Goal: Use online tool/utility: Utilize a website feature to perform a specific function

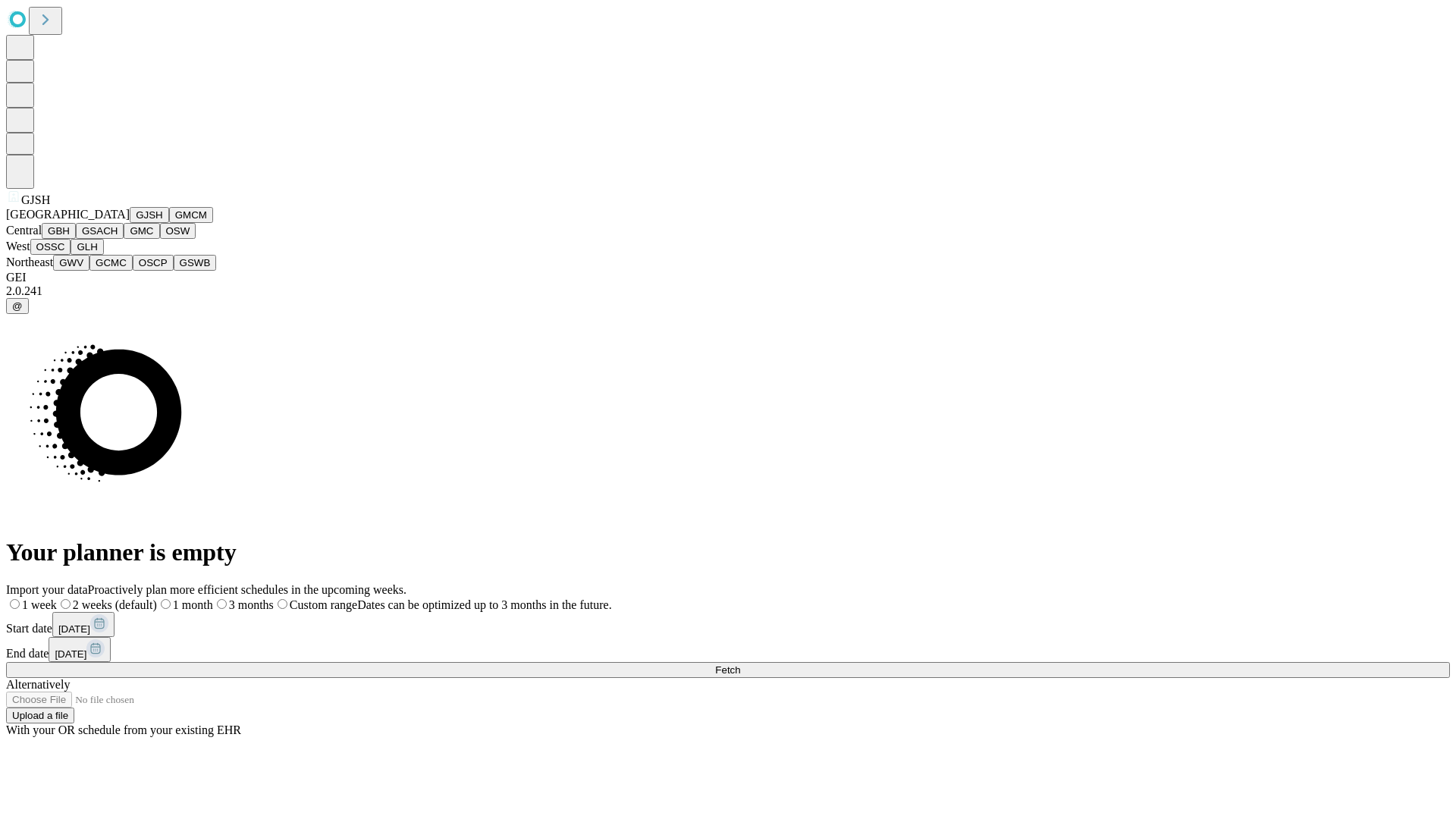
click at [130, 223] on button "GJSH" at bounding box center [149, 215] width 40 height 16
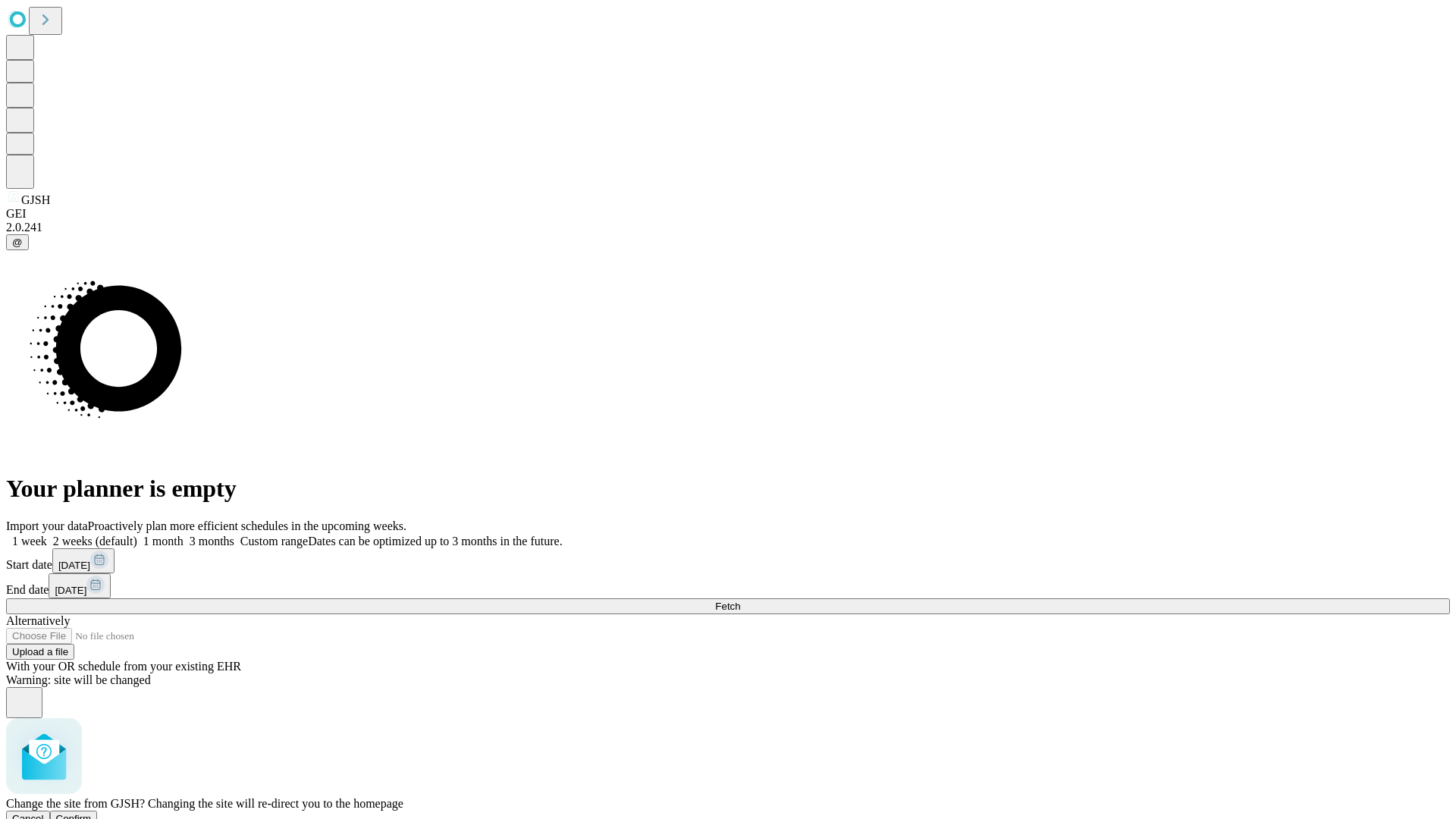
click at [92, 812] on span "Confirm" at bounding box center [74, 818] width 36 height 12
click at [47, 534] on label "1 week" at bounding box center [26, 541] width 41 height 13
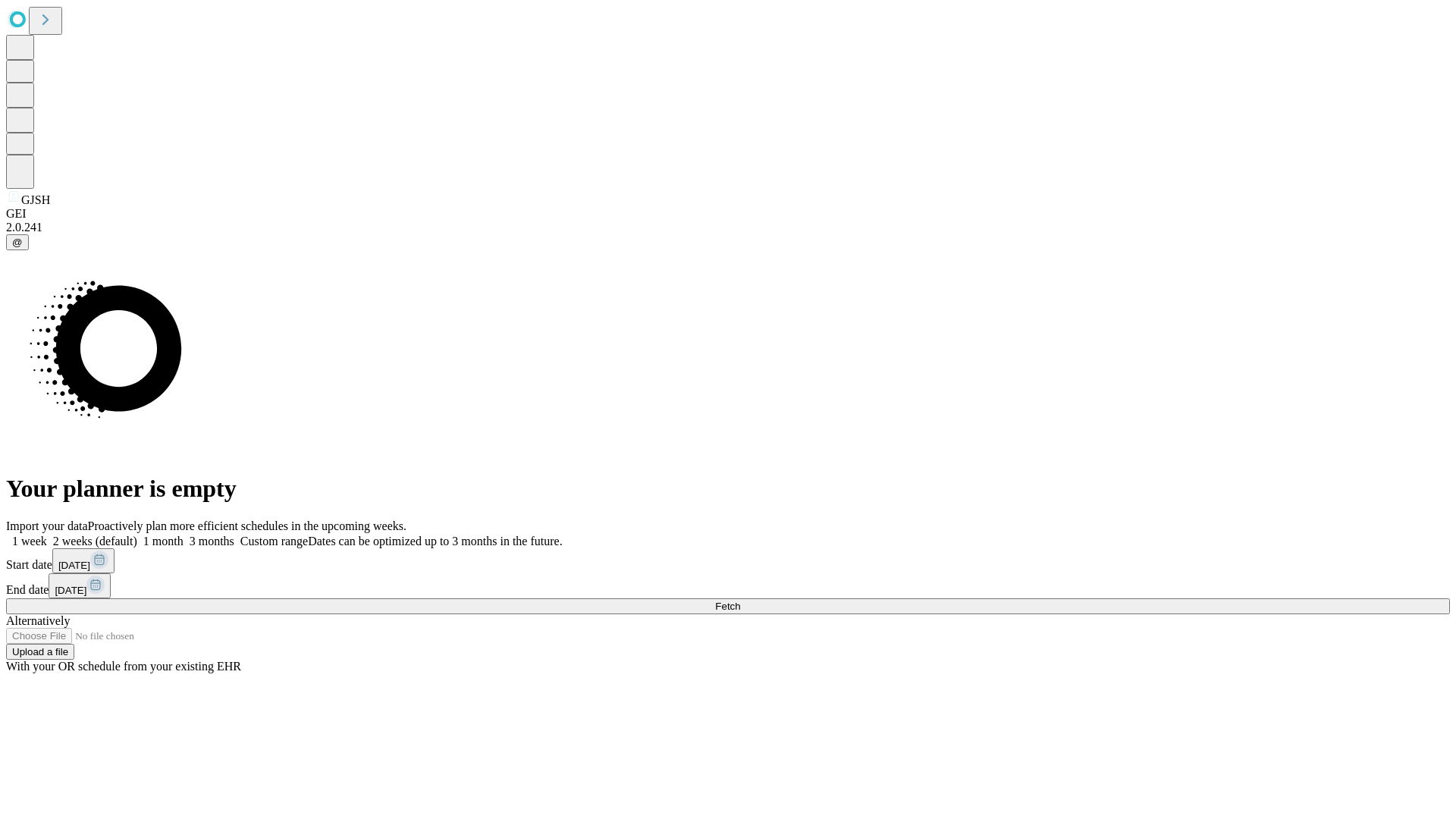
click at [740, 600] on span "Fetch" at bounding box center [728, 606] width 25 height 12
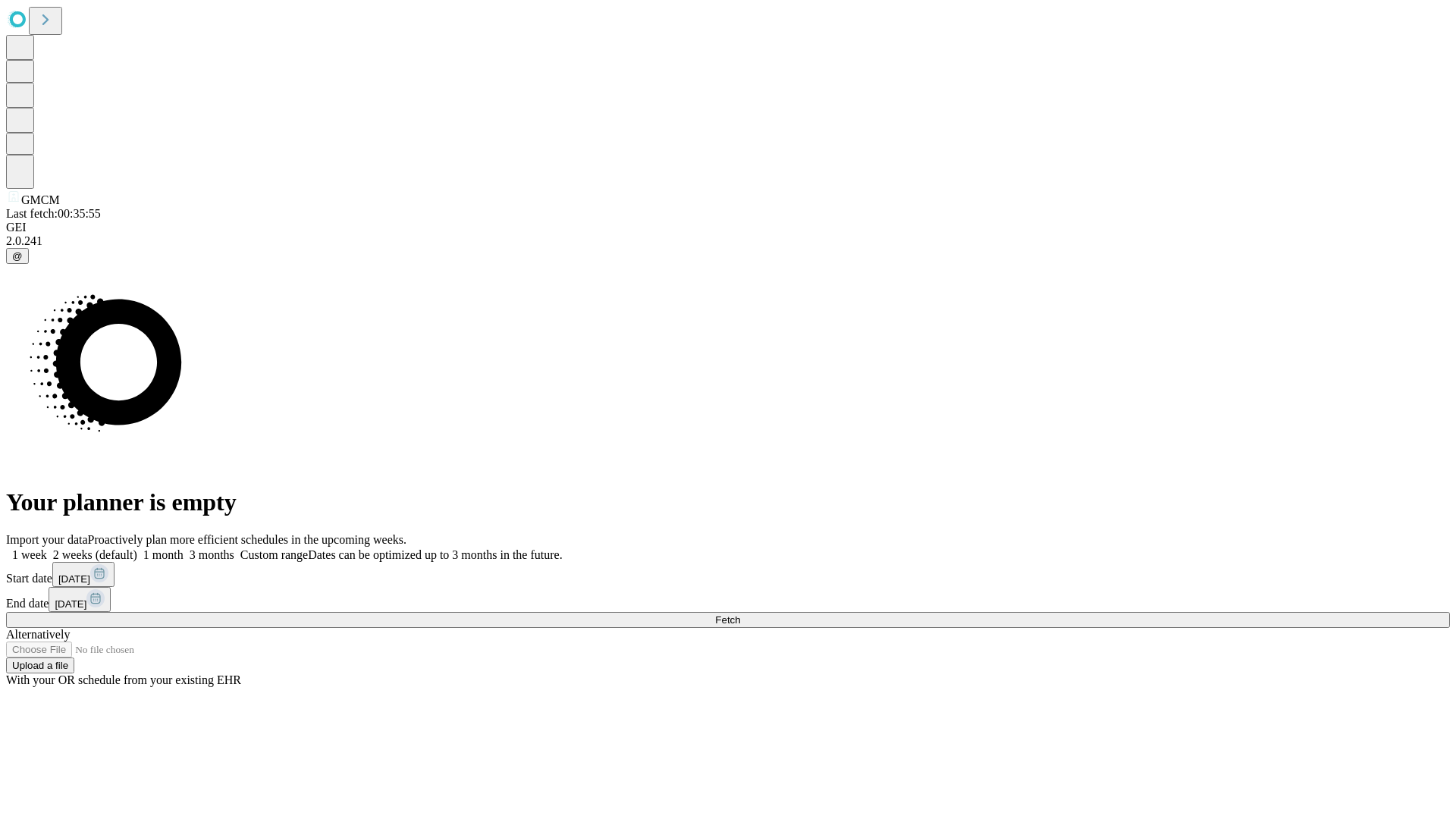
click at [47, 548] on label "1 week" at bounding box center [26, 555] width 41 height 13
click at [740, 614] on span "Fetch" at bounding box center [728, 620] width 25 height 12
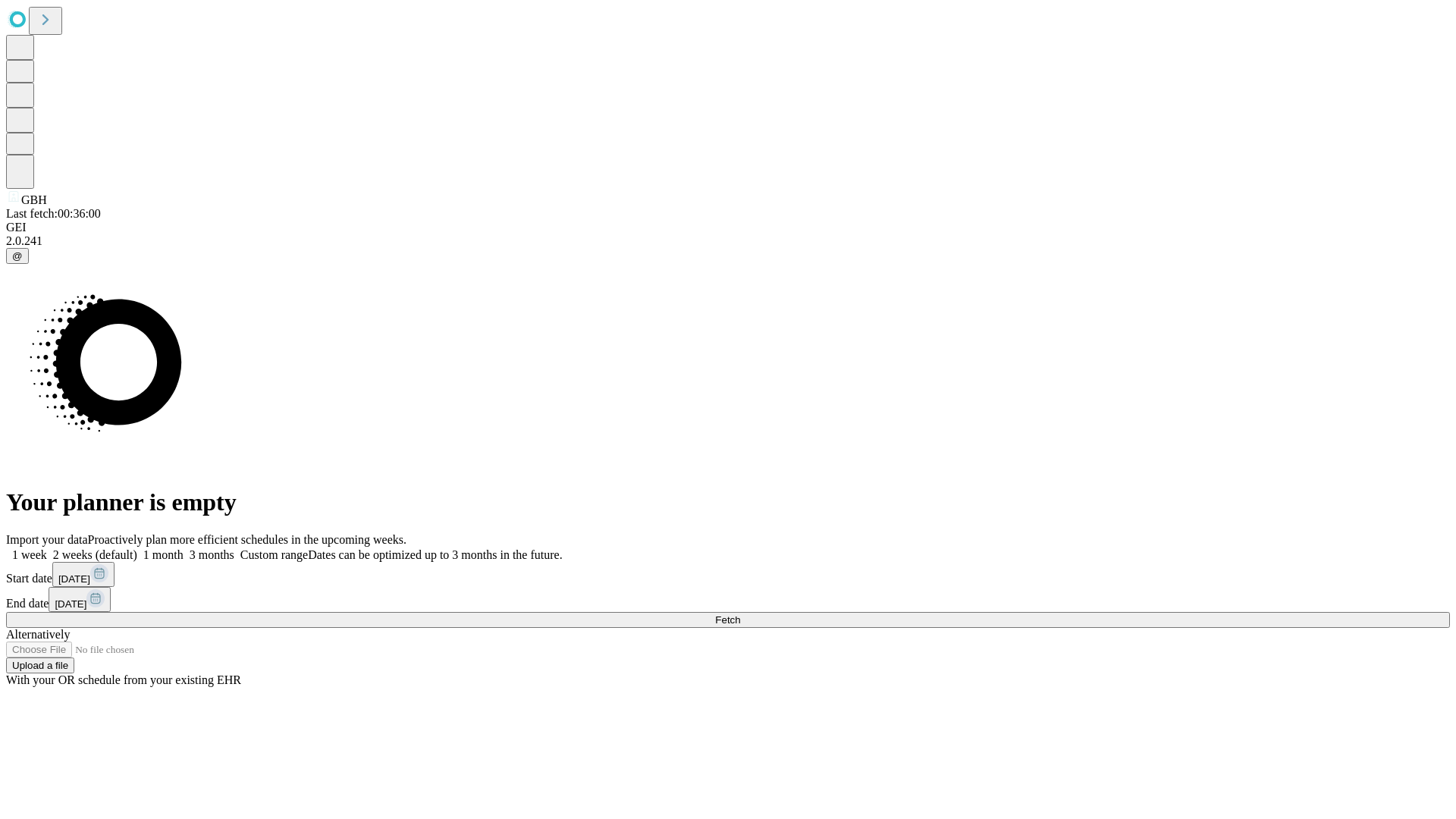
click at [47, 548] on label "1 week" at bounding box center [26, 555] width 41 height 13
click at [740, 614] on span "Fetch" at bounding box center [728, 620] width 25 height 12
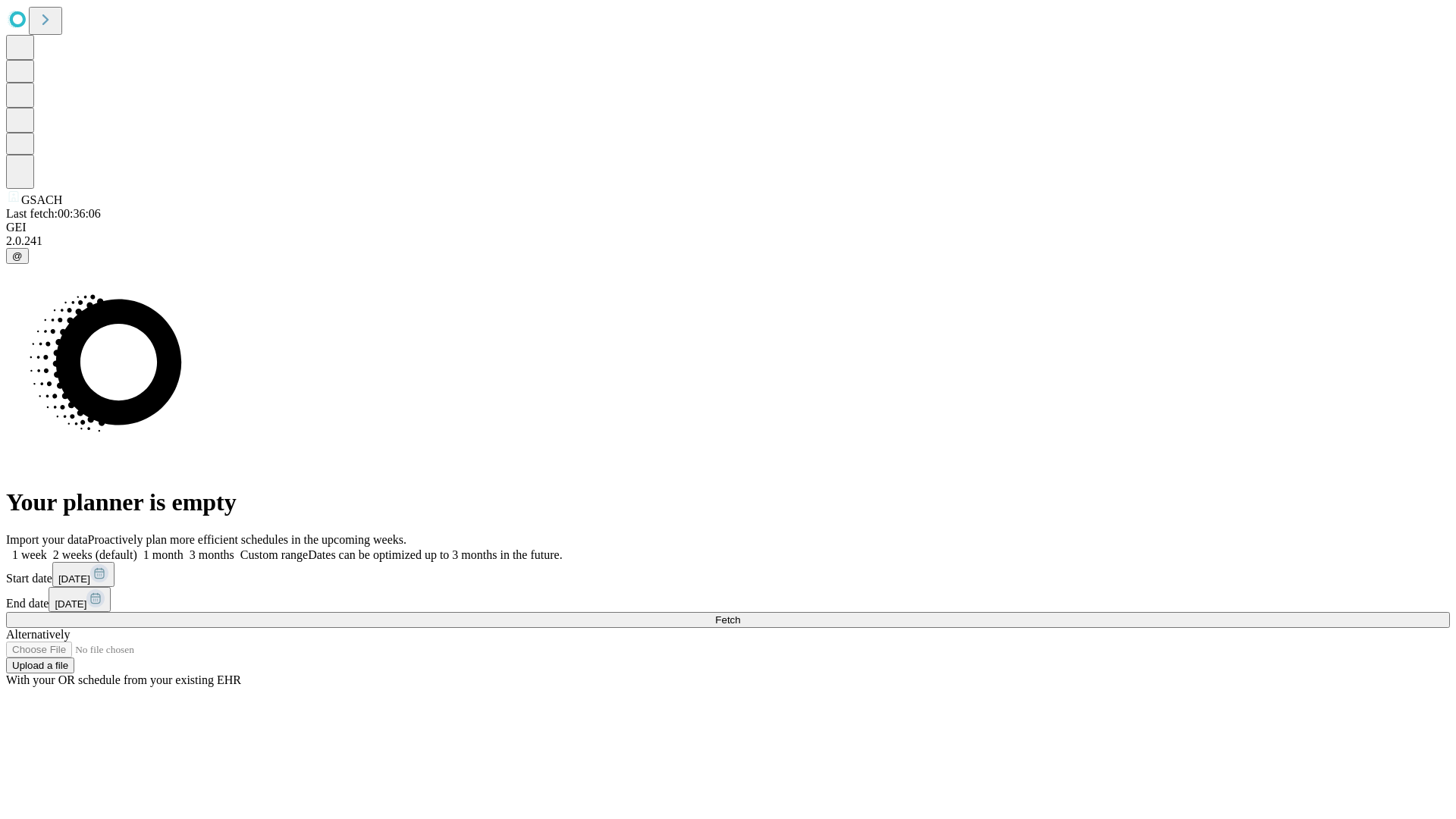
click at [47, 548] on label "1 week" at bounding box center [26, 555] width 41 height 13
click at [740, 614] on span "Fetch" at bounding box center [728, 620] width 25 height 12
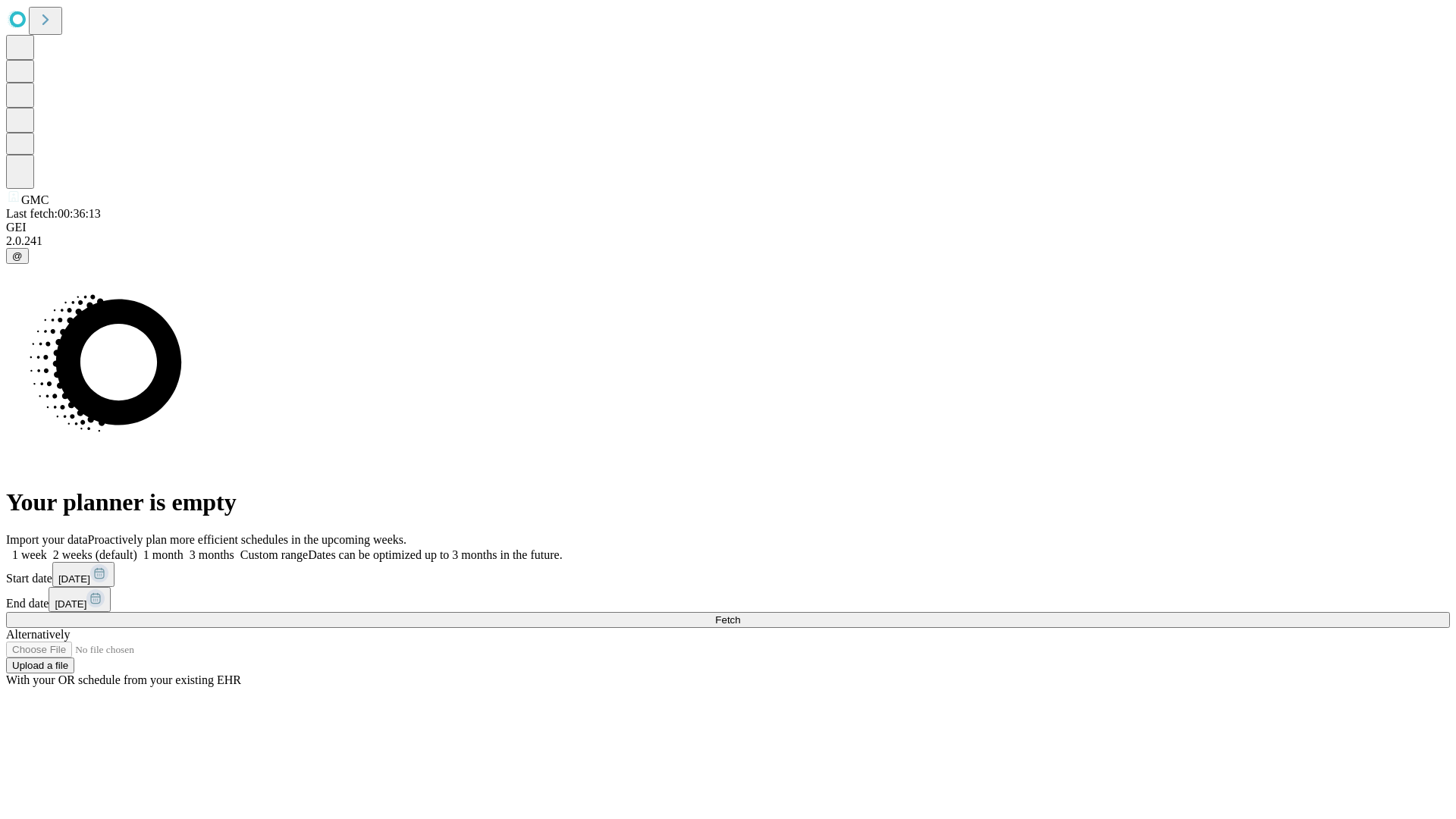
click at [47, 548] on label "1 week" at bounding box center [26, 555] width 41 height 13
click at [740, 614] on span "Fetch" at bounding box center [728, 620] width 25 height 12
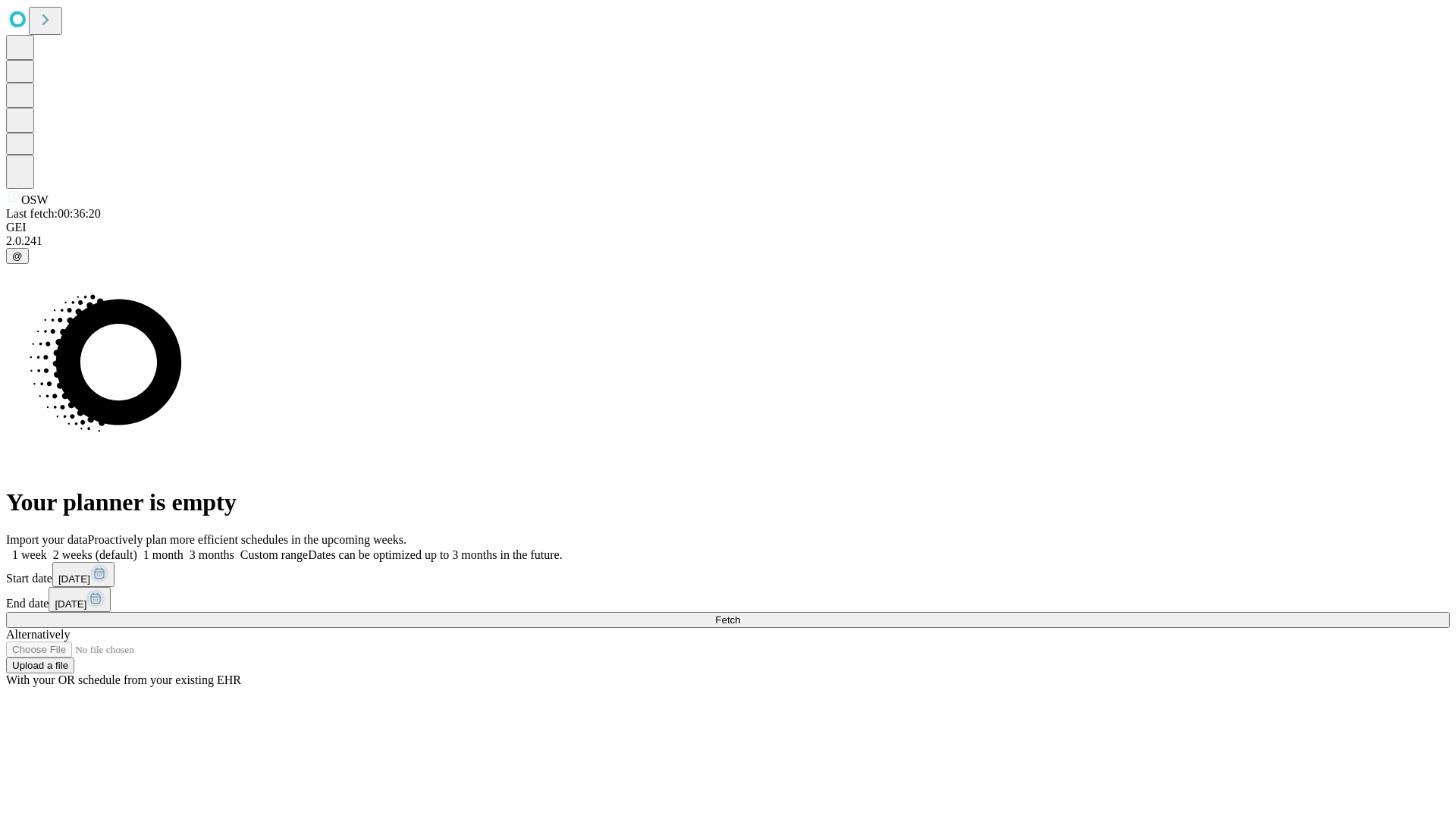
click at [47, 548] on label "1 week" at bounding box center [26, 555] width 41 height 13
click at [740, 614] on span "Fetch" at bounding box center [728, 620] width 25 height 12
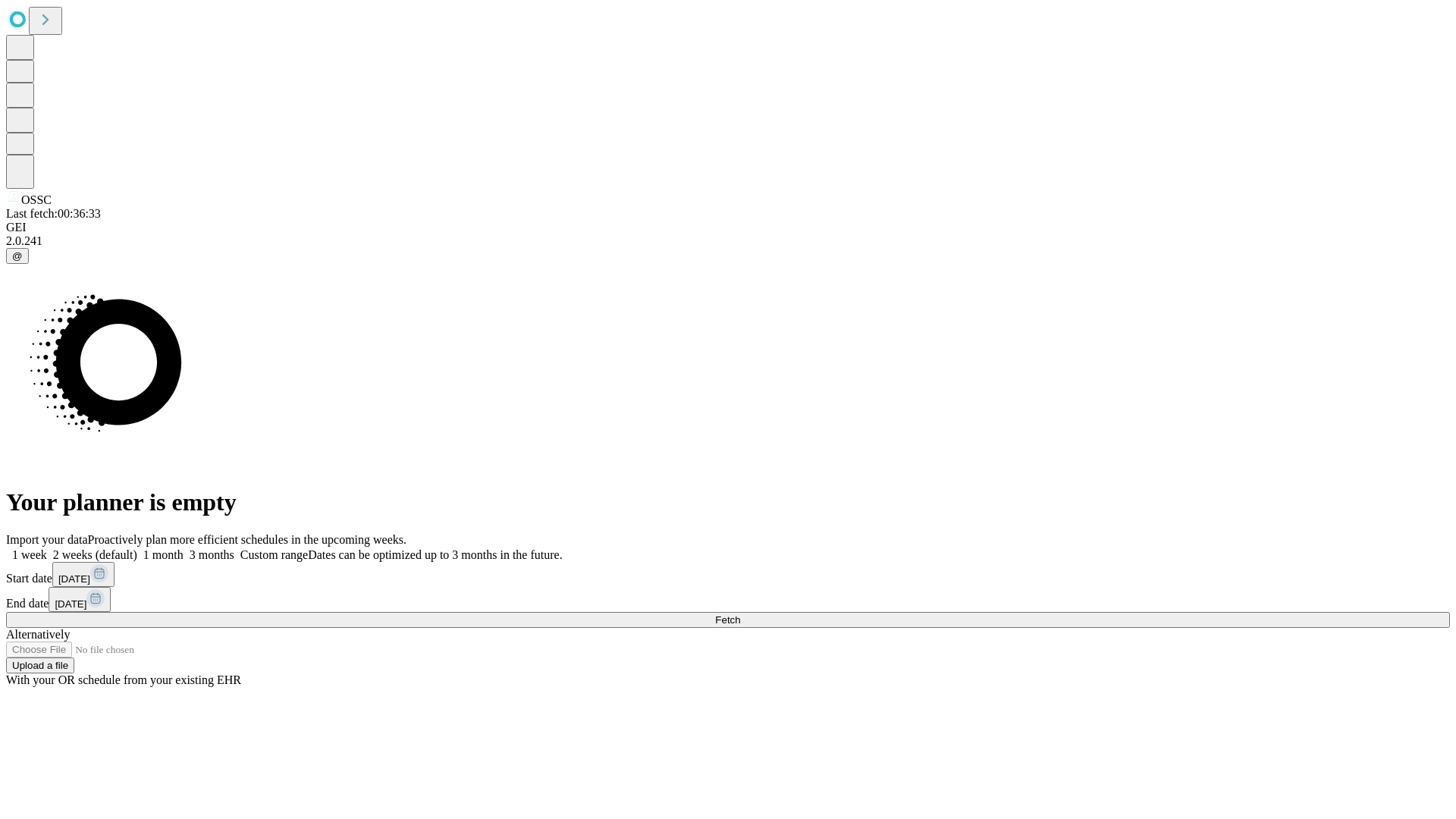
click at [47, 548] on label "1 week" at bounding box center [26, 555] width 41 height 13
click at [740, 614] on span "Fetch" at bounding box center [728, 620] width 25 height 12
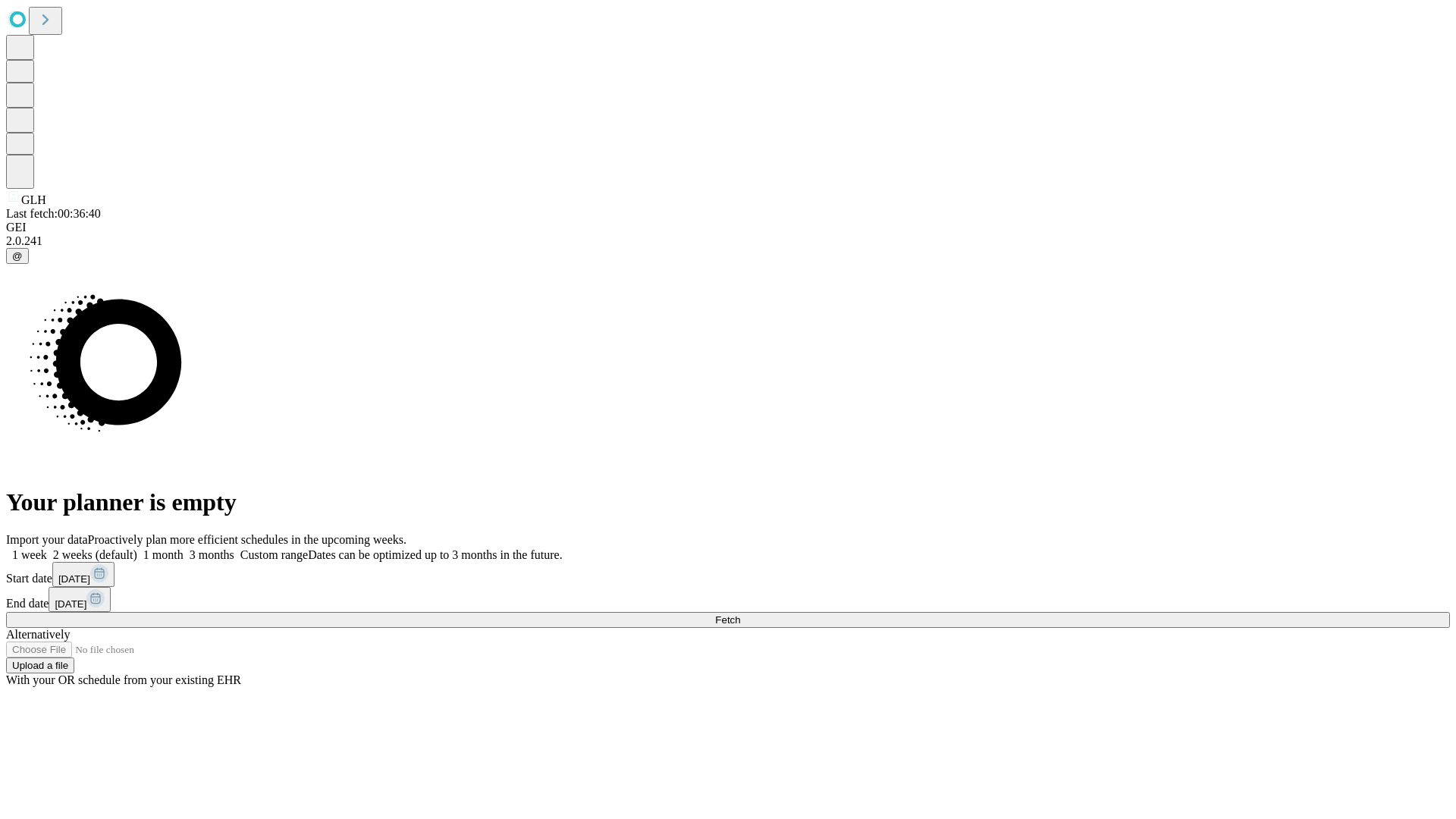
click at [47, 548] on label "1 week" at bounding box center [26, 555] width 41 height 13
click at [740, 614] on span "Fetch" at bounding box center [728, 620] width 25 height 12
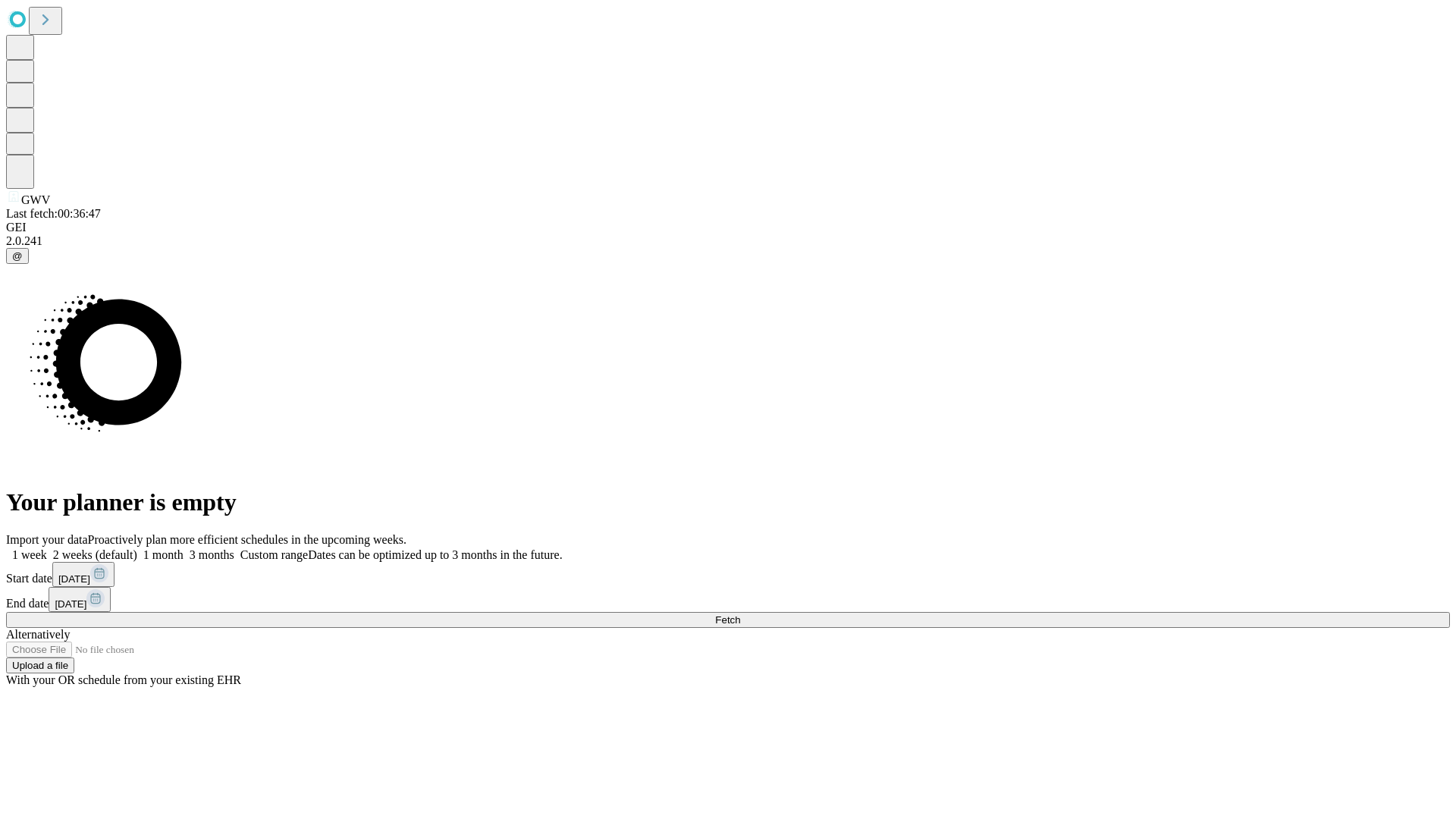
click at [47, 548] on label "1 week" at bounding box center [26, 555] width 41 height 13
click at [740, 614] on span "Fetch" at bounding box center [728, 620] width 25 height 12
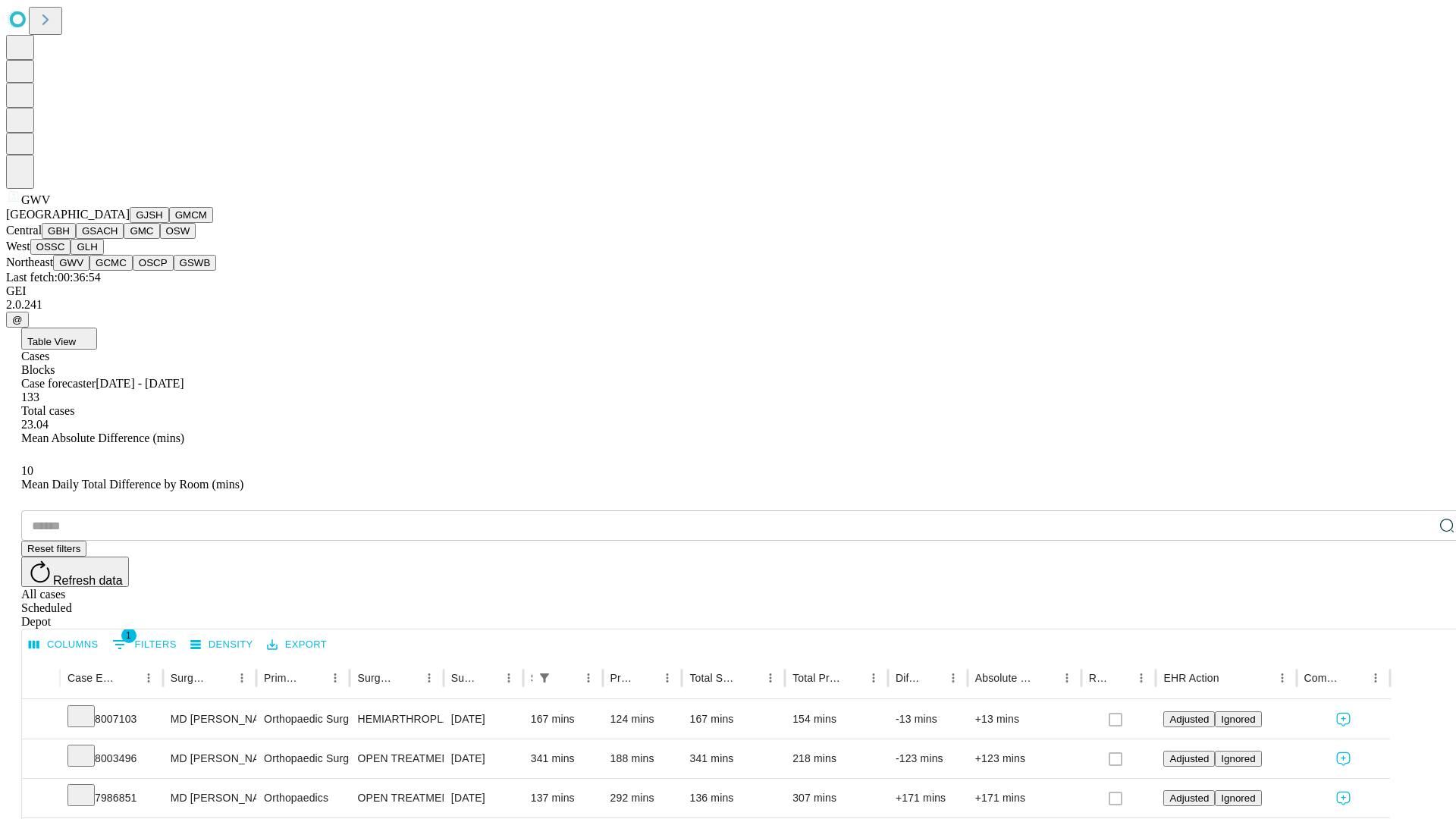
click at [117, 271] on button "GCMC" at bounding box center [111, 263] width 43 height 16
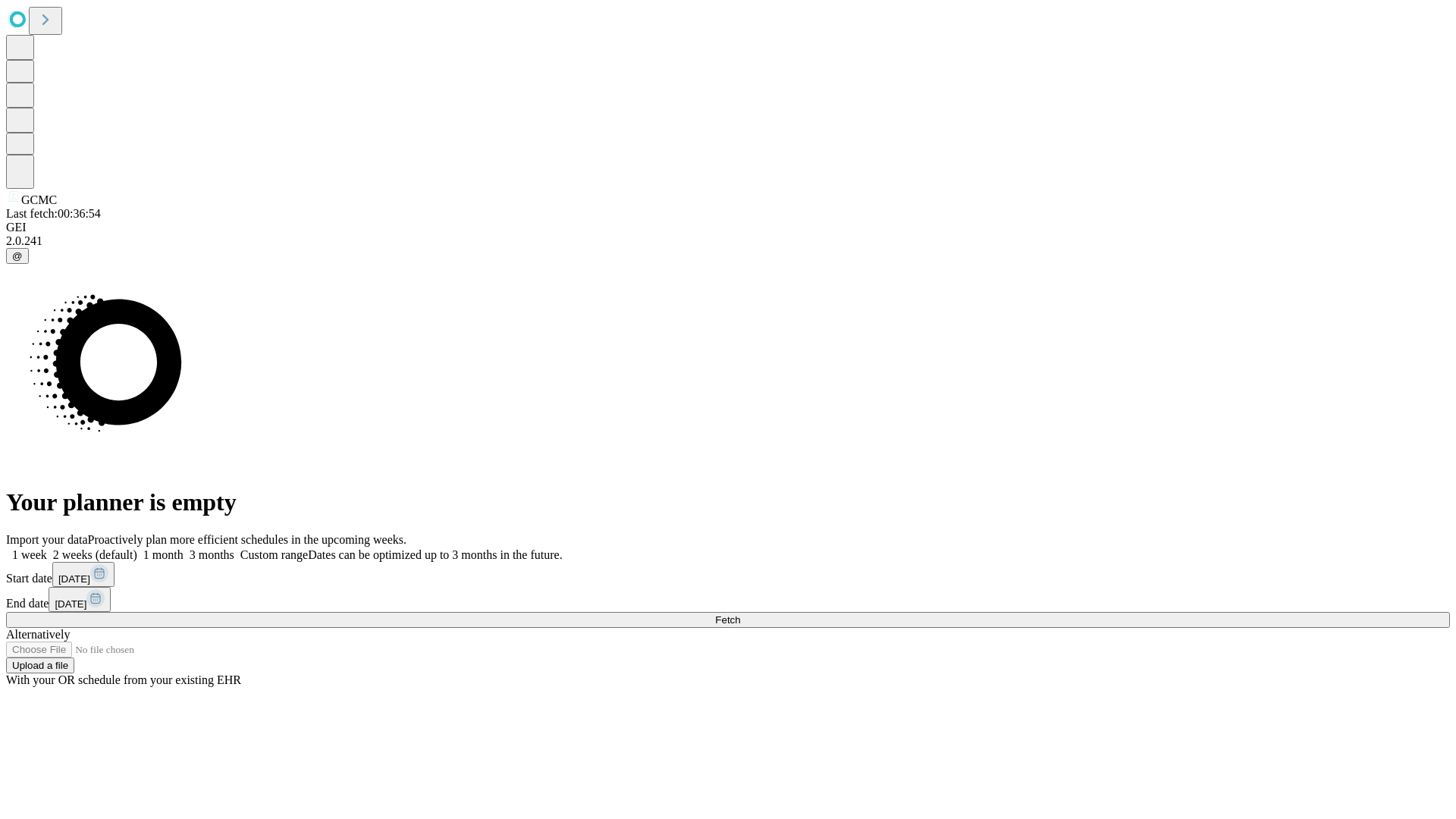
click at [47, 548] on label "1 week" at bounding box center [26, 555] width 41 height 13
click at [740, 614] on span "Fetch" at bounding box center [728, 620] width 25 height 12
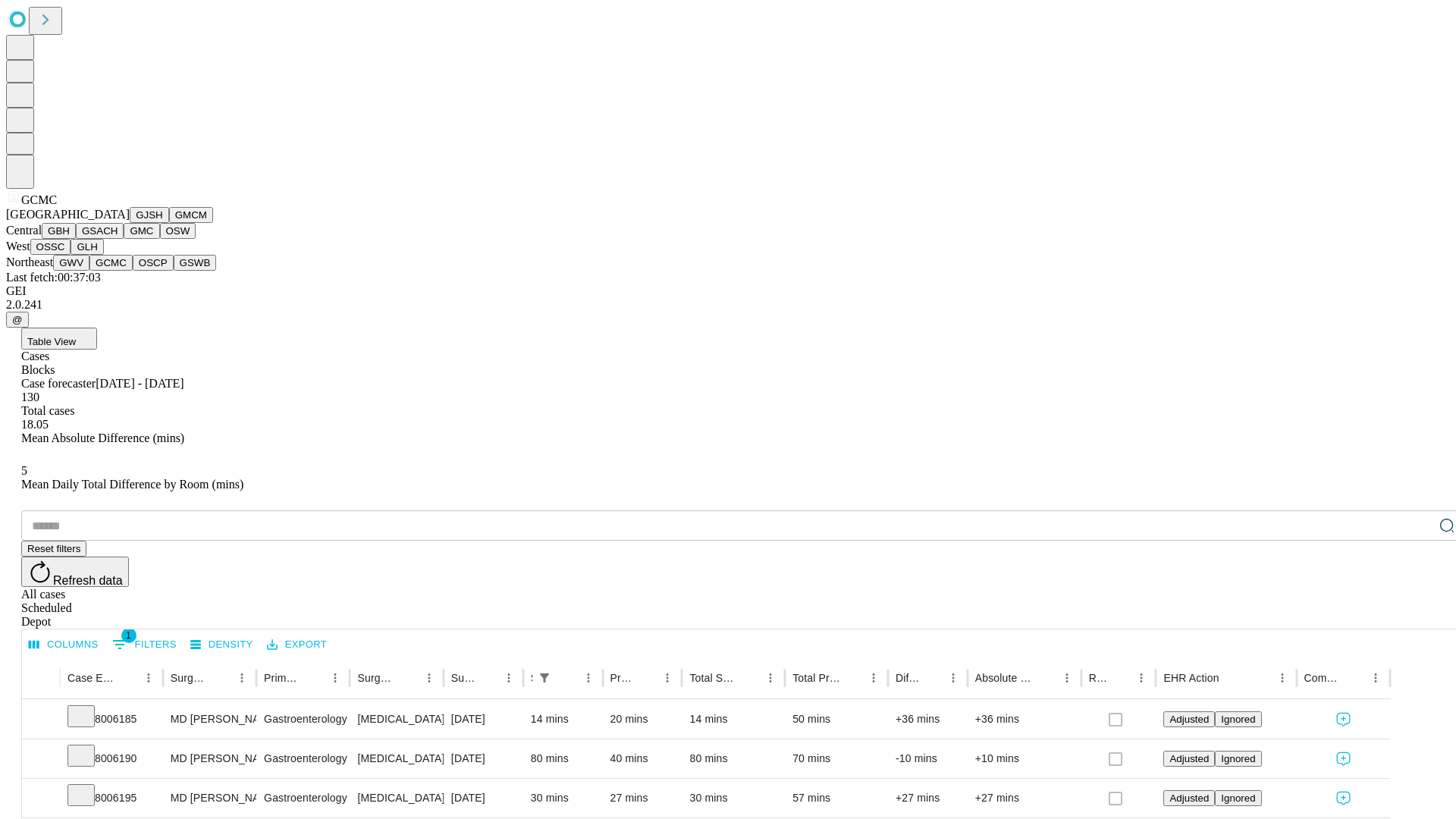
click at [133, 271] on button "OSCP" at bounding box center [154, 263] width 41 height 16
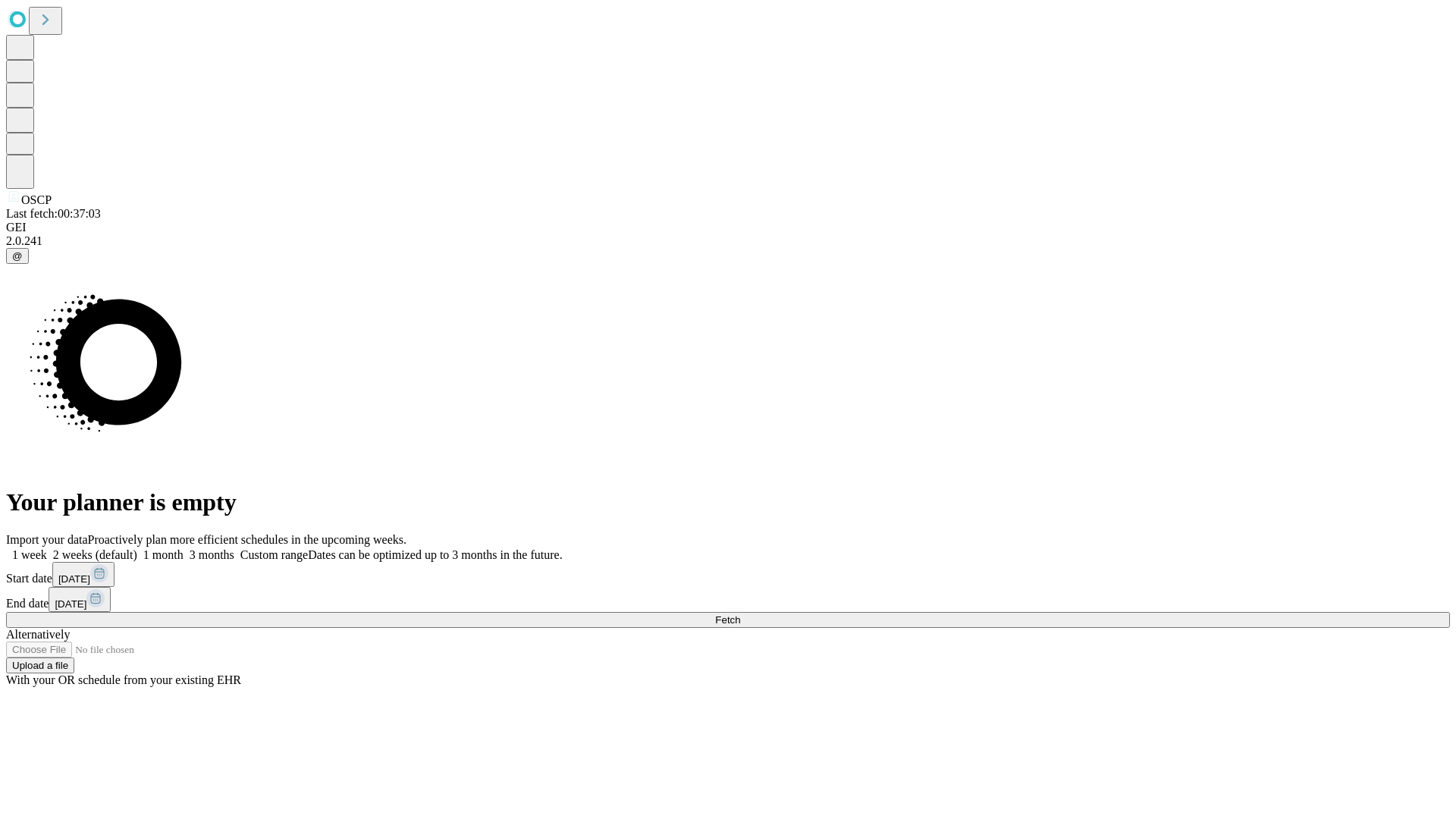
click at [740, 614] on span "Fetch" at bounding box center [728, 620] width 25 height 12
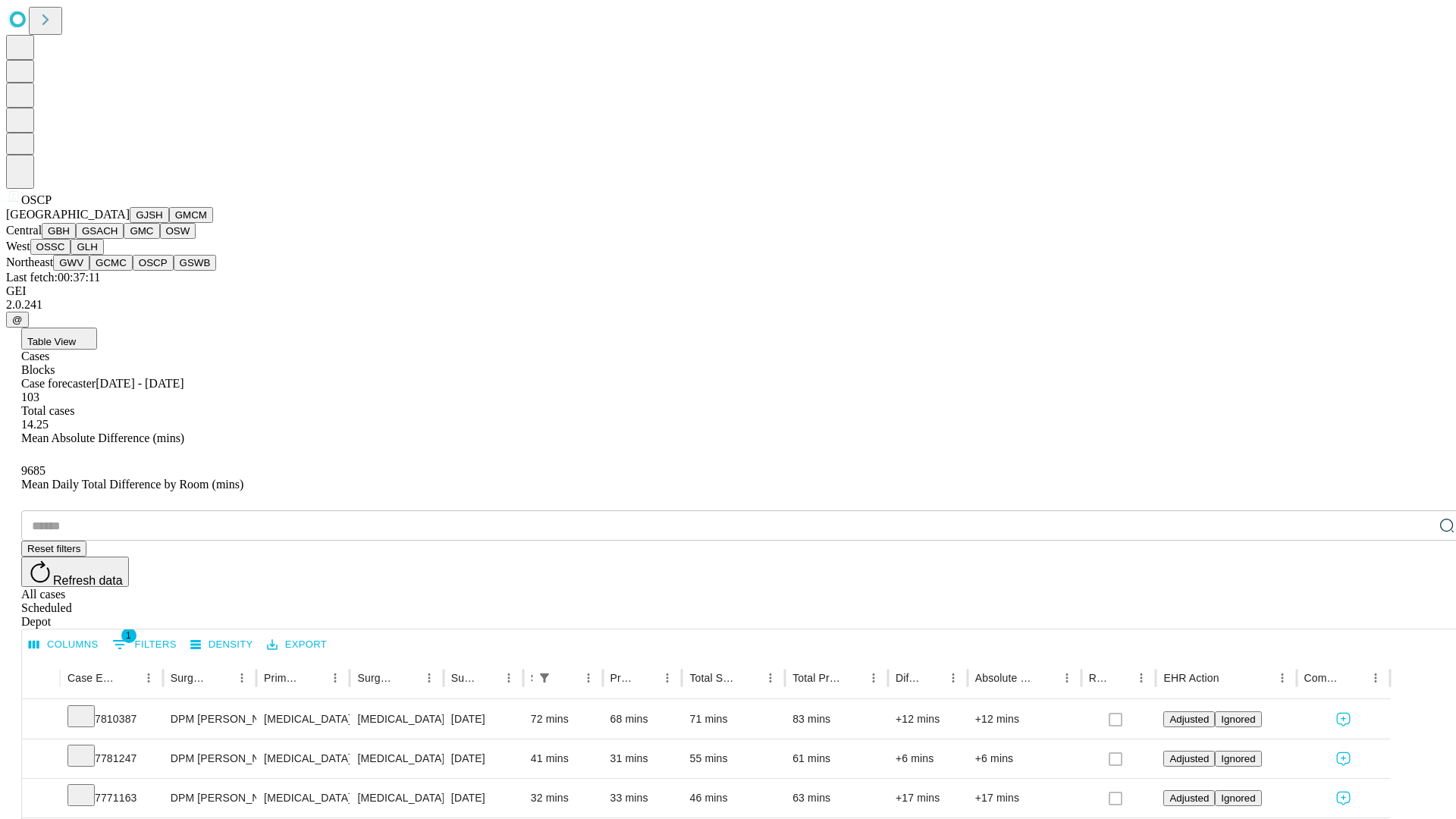
click at [173, 271] on button "GSWB" at bounding box center [195, 263] width 43 height 16
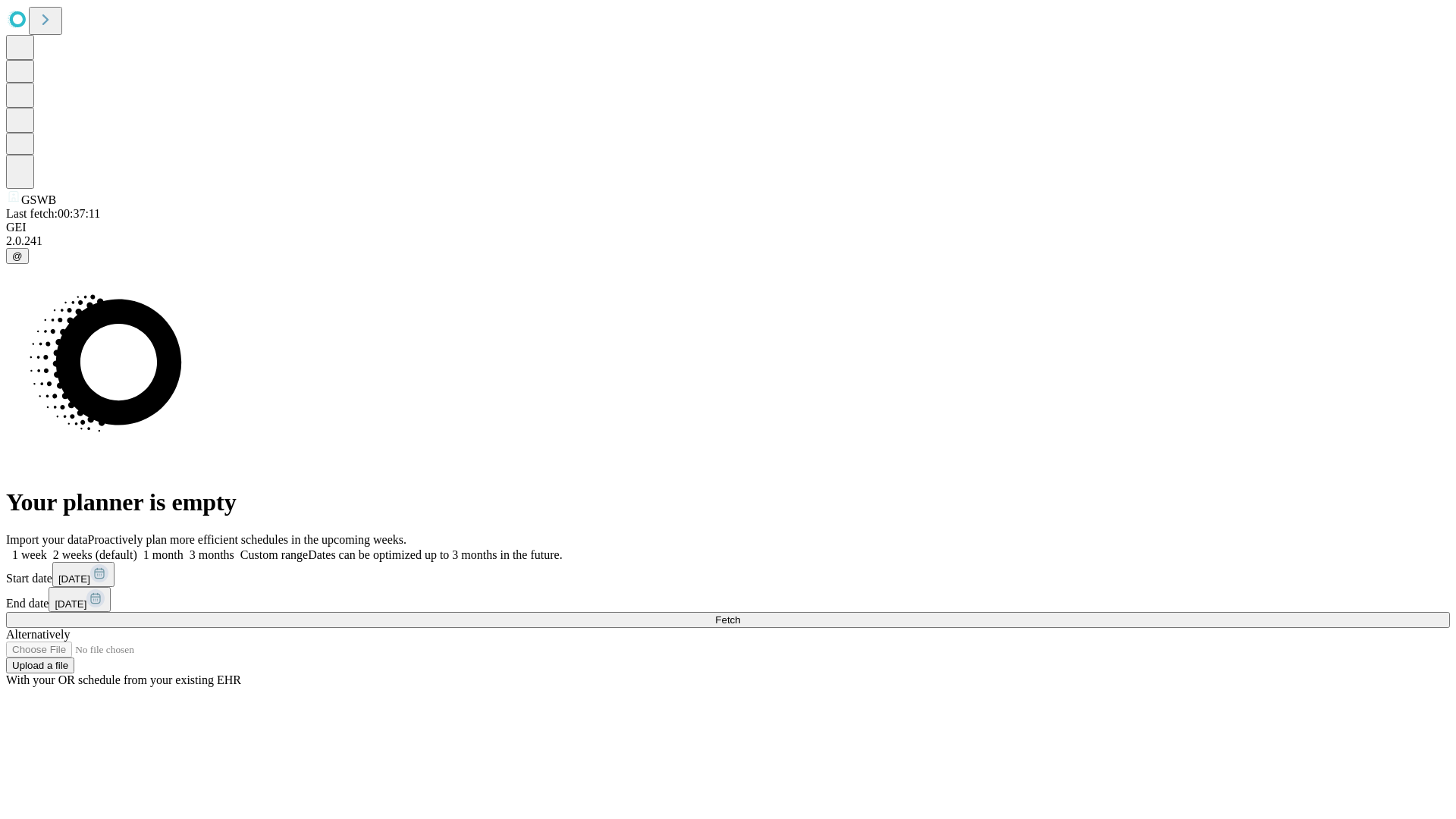
click at [47, 548] on label "1 week" at bounding box center [26, 555] width 41 height 13
click at [740, 614] on span "Fetch" at bounding box center [728, 620] width 25 height 12
